Goal: Task Accomplishment & Management: Complete application form

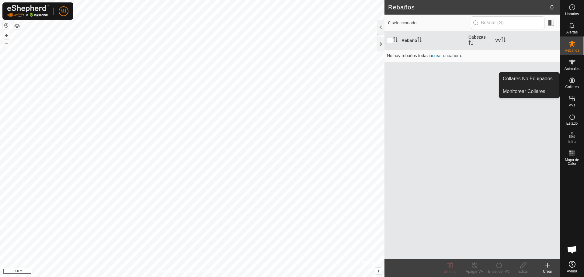
click at [574, 87] on span "Collares" at bounding box center [571, 87] width 13 height 4
click at [573, 81] on icon at bounding box center [571, 80] width 5 height 5
click at [544, 82] on link "Collares No Equipados" at bounding box center [529, 79] width 60 height 12
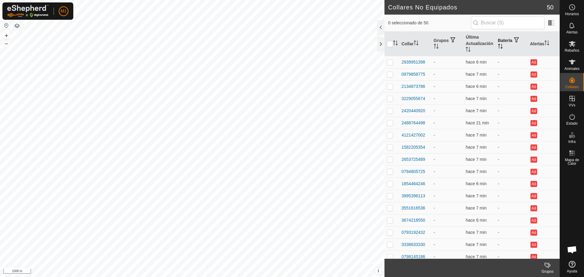
click at [515, 39] on span "button" at bounding box center [516, 39] width 5 height 5
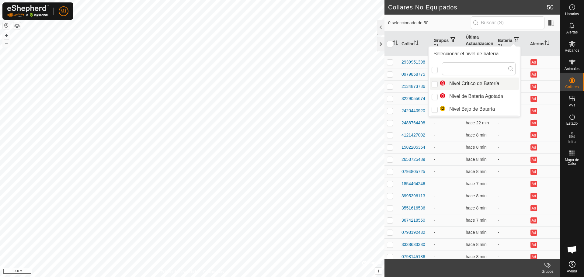
click at [511, 70] on icon at bounding box center [510, 68] width 5 height 5
click at [510, 68] on icon at bounding box center [510, 68] width 5 height 5
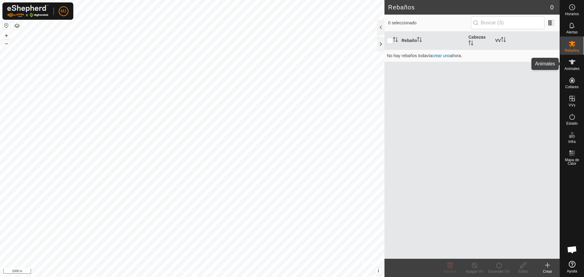
click at [573, 64] on icon at bounding box center [571, 61] width 7 height 7
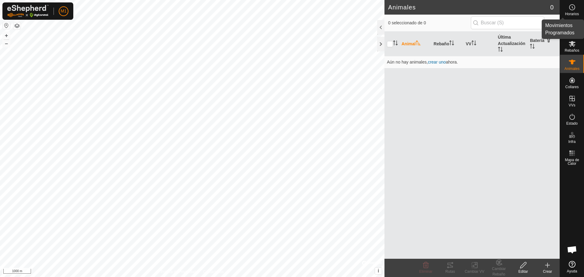
click at [575, 11] on es-schedule-vp-svg-icon at bounding box center [572, 7] width 11 height 10
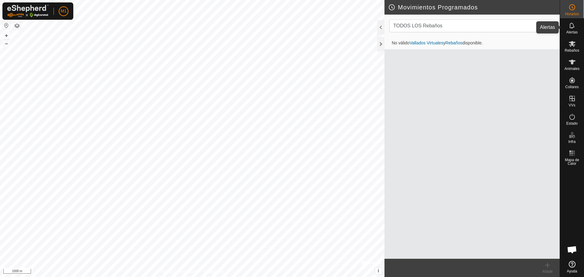
click at [574, 31] on span "Alertas" at bounding box center [571, 32] width 11 height 4
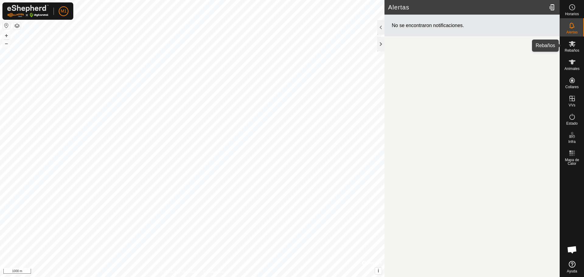
click at [568, 49] on span "Rebaños" at bounding box center [571, 51] width 15 height 4
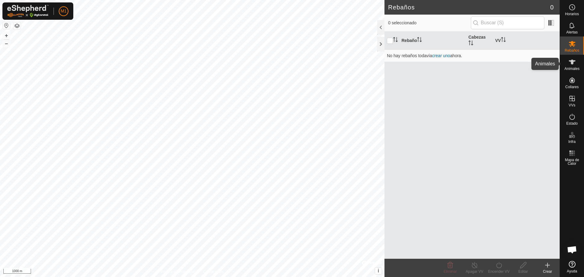
click at [570, 63] on icon at bounding box center [571, 61] width 7 height 7
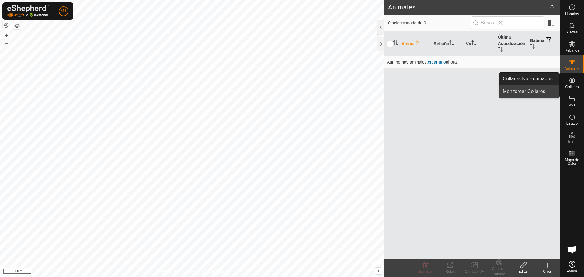
click at [547, 94] on link "Monitorear Collares" at bounding box center [529, 91] width 60 height 12
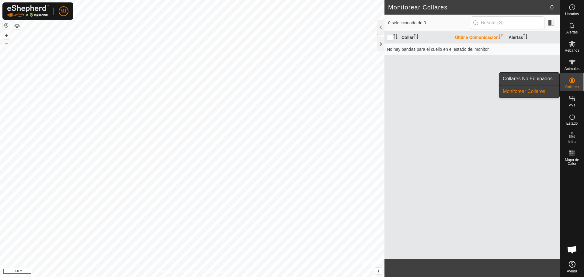
click at [548, 77] on link "Collares No Equipados" at bounding box center [529, 79] width 60 height 12
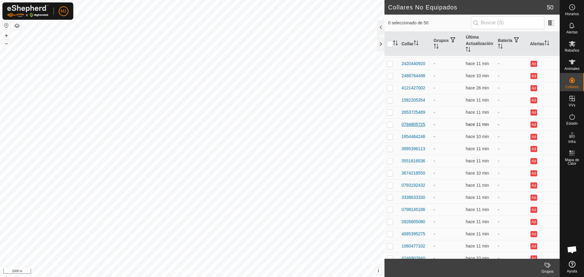
scroll to position [61, 0]
click at [389, 46] on input "checkbox" at bounding box center [390, 44] width 6 height 6
checkbox input "true"
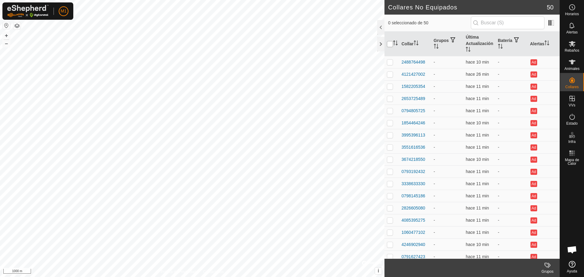
checkbox input "true"
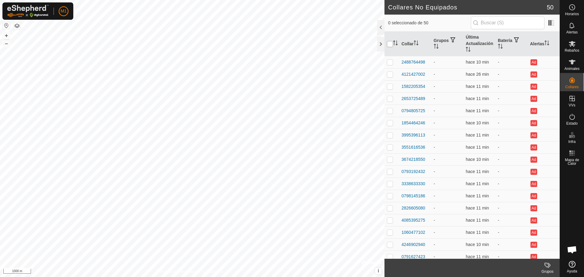
checkbox input "true"
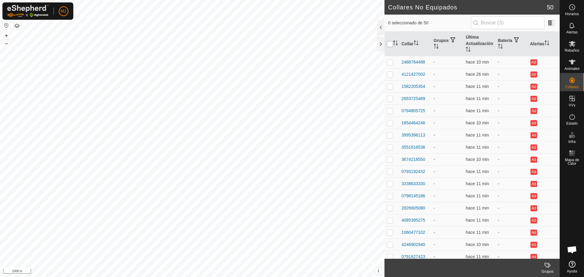
checkbox input "true"
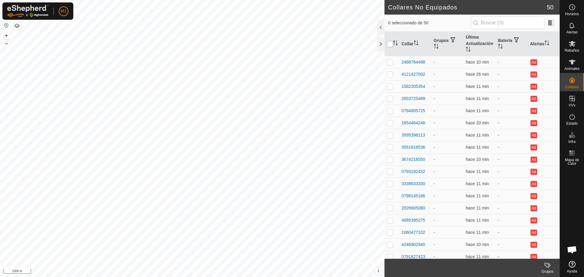
checkbox input "true"
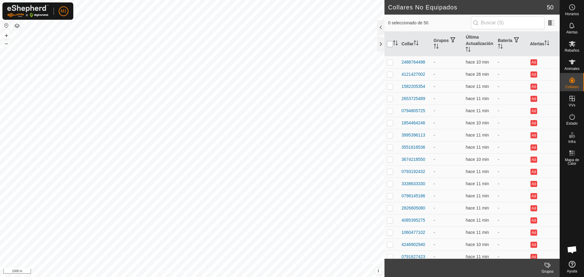
checkbox input "true"
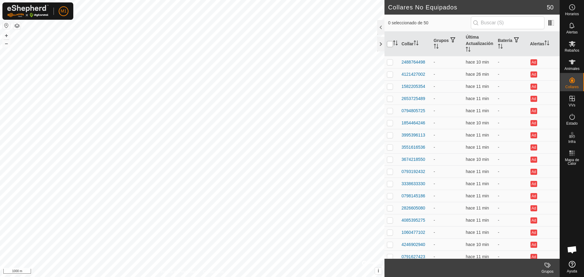
checkbox input "true"
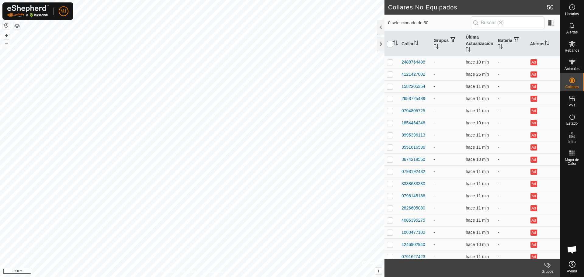
checkbox input "true"
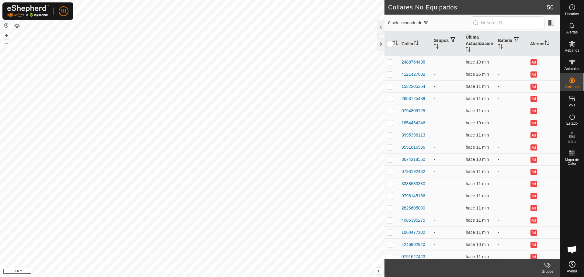
checkbox input "true"
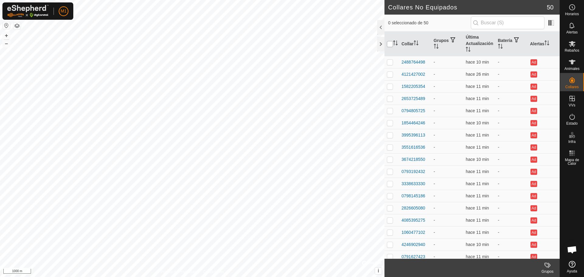
checkbox input "true"
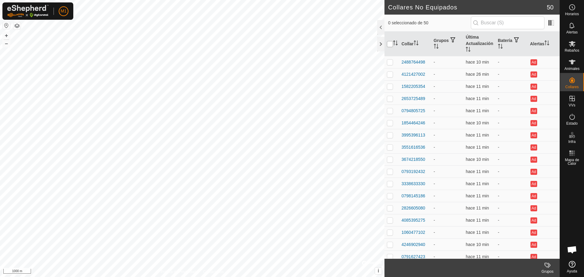
checkbox input "true"
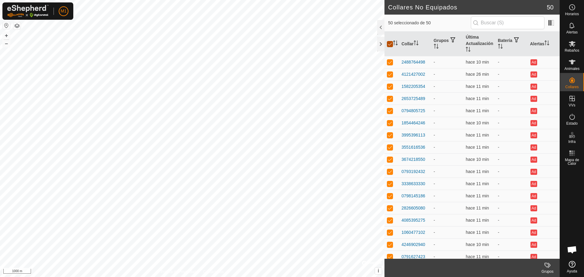
click at [389, 46] on input "checkbox" at bounding box center [390, 44] width 6 height 6
checkbox input "false"
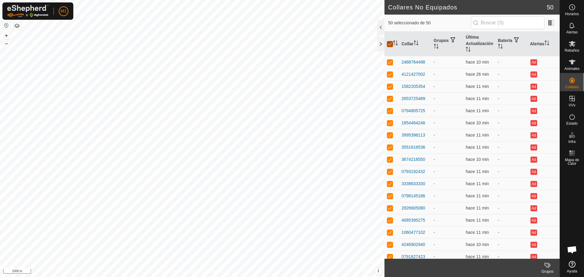
checkbox input "false"
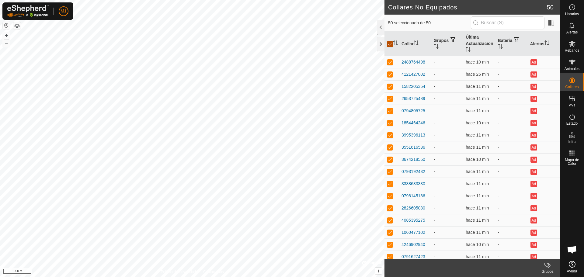
checkbox input "false"
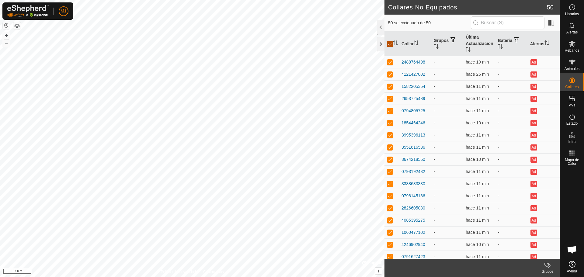
checkbox input "false"
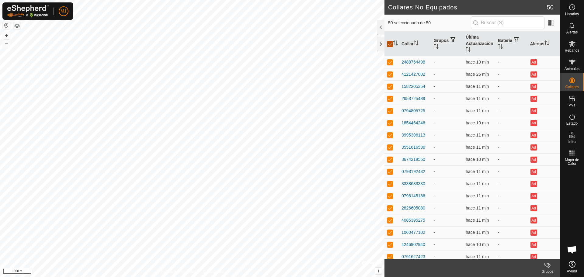
checkbox input "false"
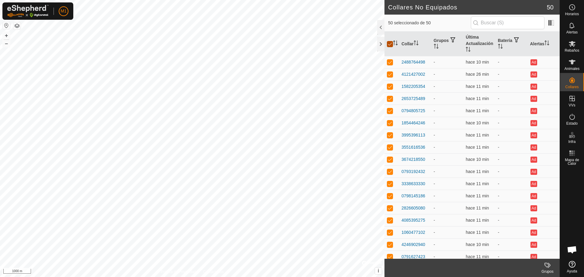
checkbox input "false"
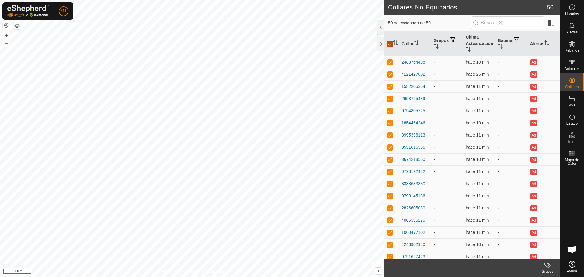
checkbox input "false"
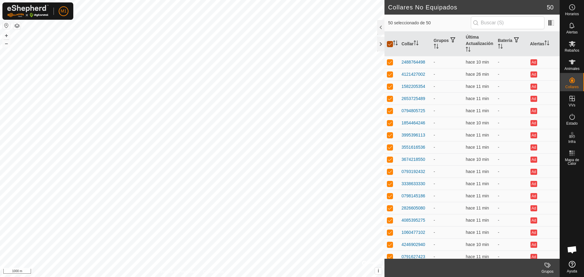
checkbox input "false"
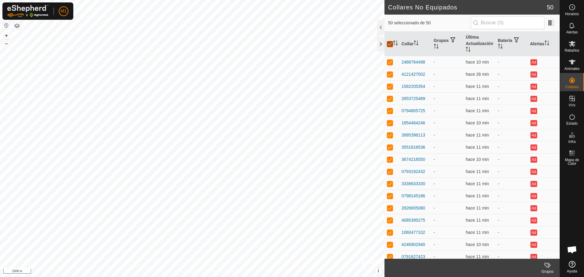
checkbox input "false"
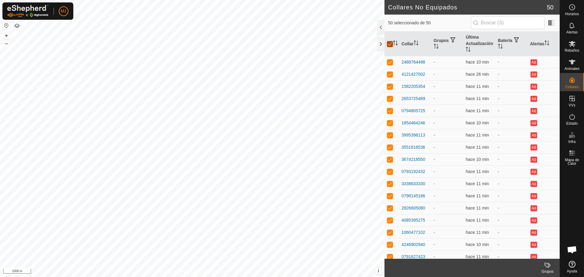
checkbox input "false"
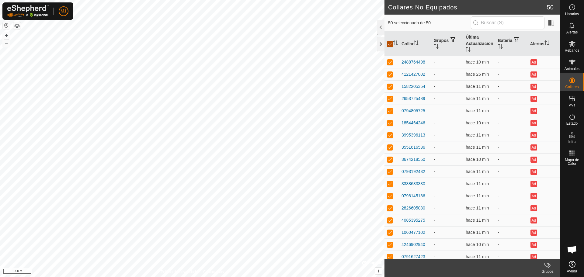
checkbox input "false"
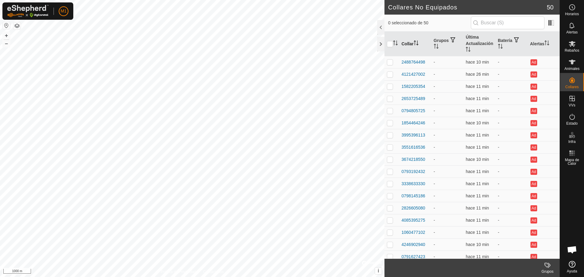
click at [415, 41] on icon "Activar para ordenar" at bounding box center [416, 42] width 5 height 5
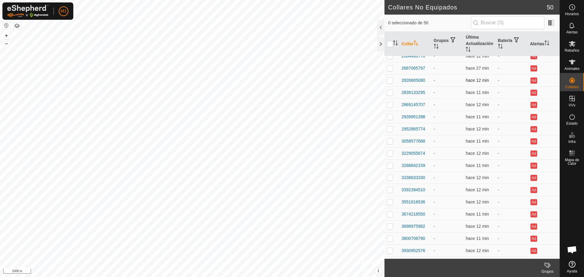
scroll to position [365, 0]
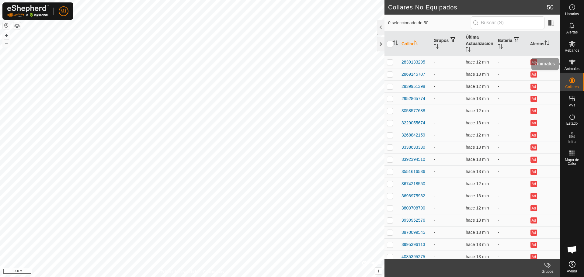
click at [569, 62] on icon at bounding box center [571, 61] width 7 height 7
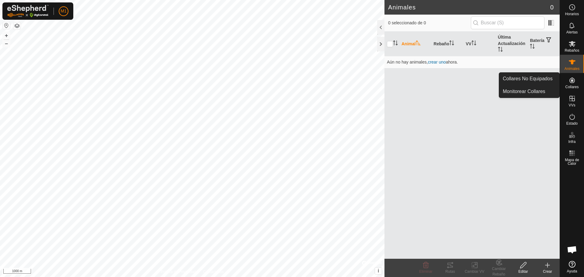
click at [572, 80] on icon at bounding box center [571, 80] width 5 height 5
click at [572, 83] on icon at bounding box center [571, 80] width 5 height 5
click at [535, 78] on link "Collares No Equipados" at bounding box center [529, 79] width 60 height 12
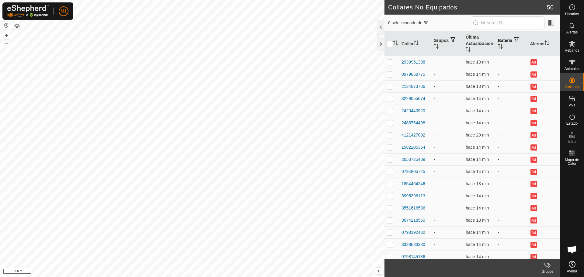
click at [498, 38] on th "Batería" at bounding box center [511, 44] width 32 height 25
click at [497, 39] on th "Batería" at bounding box center [511, 44] width 32 height 25
click at [501, 39] on th "Batería" at bounding box center [511, 44] width 32 height 25
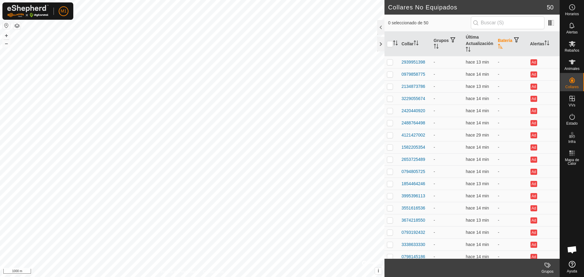
click at [501, 39] on th "Batería" at bounding box center [511, 44] width 32 height 25
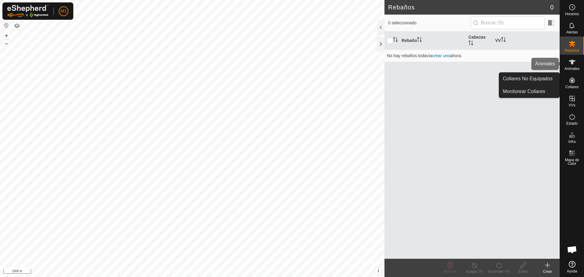
click at [581, 67] on div "Animales" at bounding box center [572, 64] width 24 height 18
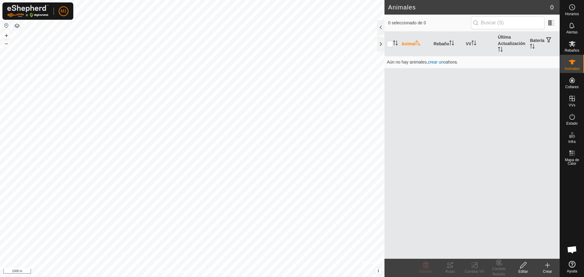
click at [549, 269] on div "Crear" at bounding box center [547, 271] width 24 height 5
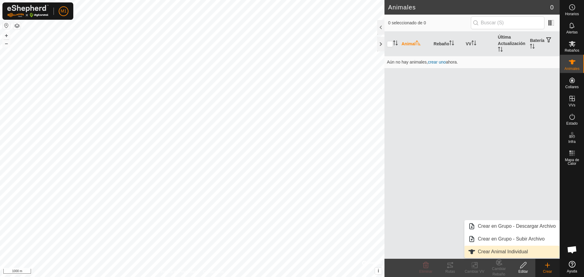
click at [486, 252] on link "Crear Animal Individual" at bounding box center [511, 252] width 95 height 12
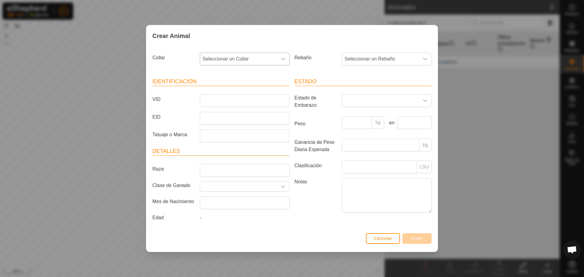
click at [237, 54] on span "Seleccionar un Collar" at bounding box center [238, 59] width 77 height 12
click at [270, 120] on li "0791627423" at bounding box center [244, 126] width 89 height 12
click at [264, 100] on input "VID" at bounding box center [245, 100] width 90 height 13
type input "err"
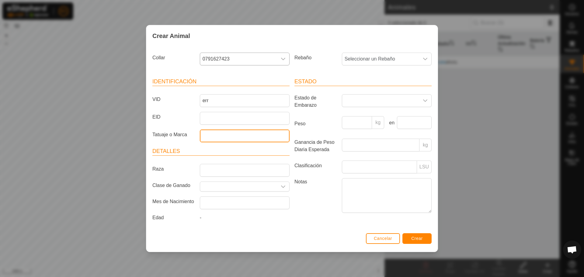
click at [276, 136] on input "Tatuaje o Marca" at bounding box center [245, 136] width 90 height 13
type input "c"
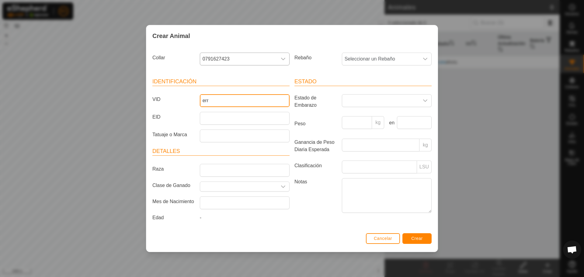
drag, startPoint x: 228, startPoint y: 97, endPoint x: 155, endPoint y: 113, distance: 74.3
click at [156, 113] on article "Identificación VID err EID Tatuaje o Marca" at bounding box center [220, 110] width 137 height 65
click at [417, 58] on span "Seleccionar un Rebaño" at bounding box center [380, 59] width 77 height 12
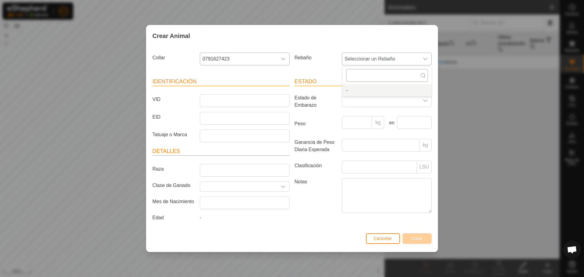
click at [370, 80] on input "text" at bounding box center [387, 75] width 82 height 13
click at [311, 50] on div "Rebaño Seleccionar un Rebaño -" at bounding box center [363, 61] width 142 height 23
click at [371, 92] on article "Estado Estado de Embarazo Peso kg en Ganancia de Peso Diaria Esperada kg Clasif…" at bounding box center [362, 146] width 137 height 137
click at [373, 101] on span at bounding box center [380, 101] width 77 height 12
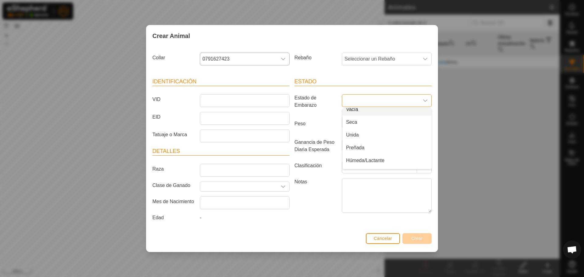
scroll to position [0, 0]
click at [377, 58] on span "Seleccionar un Rebaño" at bounding box center [380, 59] width 77 height 12
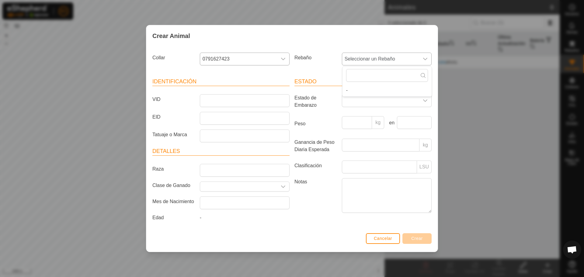
click at [422, 74] on icon at bounding box center [423, 75] width 5 height 5
click at [338, 132] on div "Peso kg en" at bounding box center [363, 125] width 142 height 18
click at [360, 117] on input "Peso" at bounding box center [357, 122] width 30 height 13
type input "344"
click at [411, 116] on article "Estado Estado de Embarazo Peso 344 kg en Ganancia de Peso Diaria Esperada kg Cl…" at bounding box center [362, 146] width 137 height 137
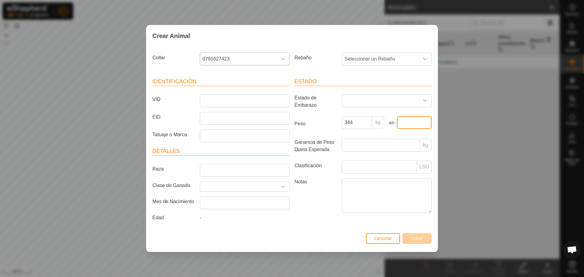
click at [416, 117] on input "text" at bounding box center [414, 122] width 35 height 13
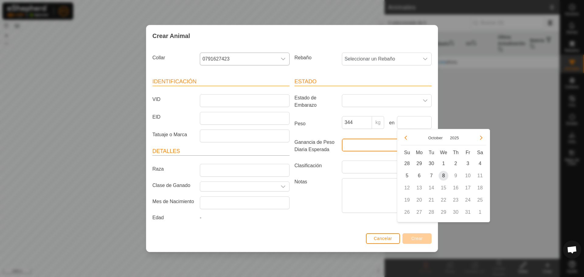
click at [353, 149] on input "Ganancia de Peso Diaria Esperada" at bounding box center [381, 145] width 78 height 13
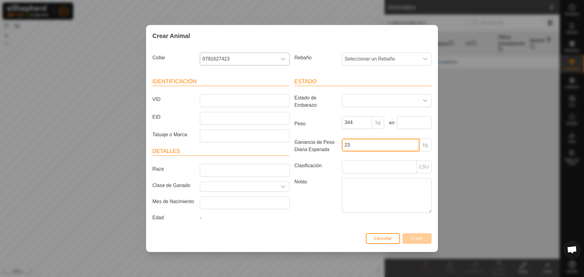
type input "23"
click at [365, 174] on article "Estado Estado de Embarazo Peso 344 kg en Ganancia de Peso Diaria Esperada 23 kg…" at bounding box center [362, 146] width 137 height 137
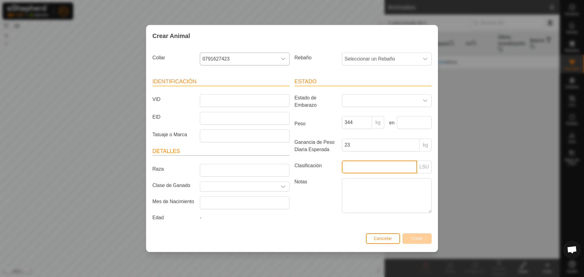
click at [366, 163] on input "Clasificación" at bounding box center [379, 167] width 75 height 13
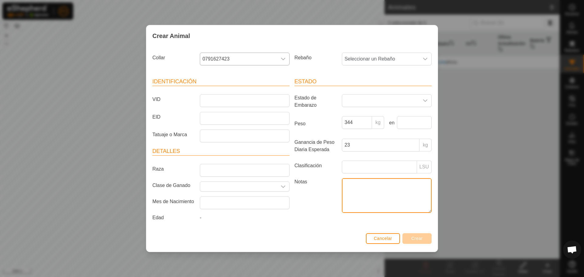
click at [385, 180] on textarea "Notas" at bounding box center [387, 195] width 90 height 35
type textarea "n"
click at [233, 184] on input "Seleccione o ingrese una Clase de Ganado" at bounding box center [238, 186] width 77 height 9
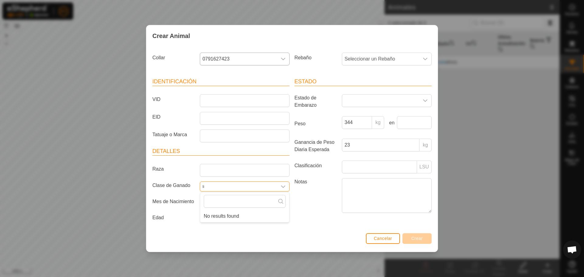
type input "l"
click at [283, 189] on icon "dropdown trigger" at bounding box center [283, 186] width 5 height 5
click at [228, 186] on input "Seleccione o ingrese una Clase de Ganado" at bounding box center [238, 186] width 77 height 9
click at [155, 182] on label "Clase de Ganado" at bounding box center [173, 186] width 47 height 8
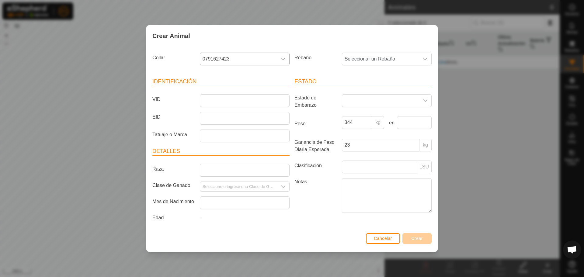
click at [208, 218] on div "-" at bounding box center [244, 219] width 95 height 10
click at [200, 218] on span "-" at bounding box center [201, 217] width 2 height 5
drag, startPoint x: 223, startPoint y: 192, endPoint x: 221, endPoint y: 189, distance: 3.5
click at [222, 191] on div at bounding box center [244, 187] width 95 height 10
click at [217, 202] on input "text" at bounding box center [245, 202] width 90 height 13
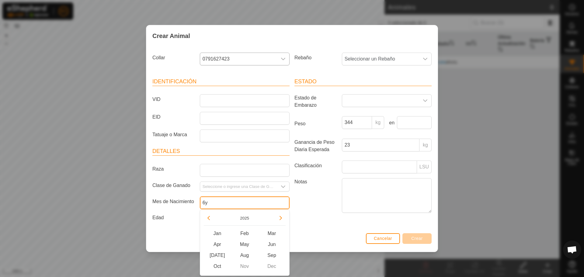
type input "6"
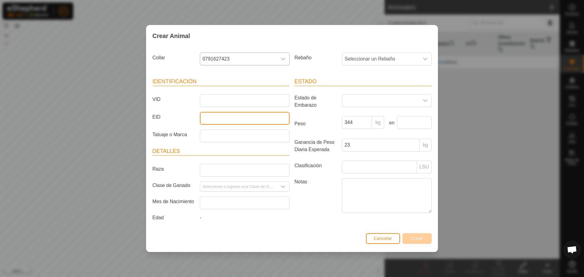
click at [240, 116] on input "EID" at bounding box center [245, 118] width 90 height 13
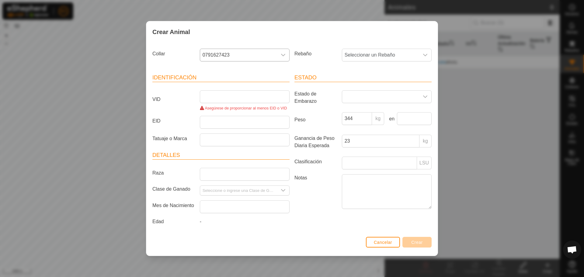
click at [219, 94] on article "Identificación VID Asegúrese de proporcionar al menos EID o VID EID Tatuaje o M…" at bounding box center [220, 110] width 137 height 73
click at [221, 97] on input "VID" at bounding box center [245, 96] width 90 height 13
drag, startPoint x: 200, startPoint y: 101, endPoint x: 227, endPoint y: 93, distance: 28.6
click at [227, 93] on input "VID" at bounding box center [245, 96] width 90 height 13
click at [239, 94] on input "VID" at bounding box center [245, 96] width 90 height 13
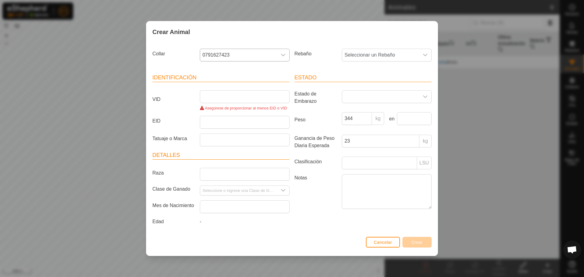
click at [151, 111] on div "VID Asegúrese de proporcionar al menos EID o VID" at bounding box center [221, 100] width 142 height 21
